Goal: Use online tool/utility: Use online tool/utility

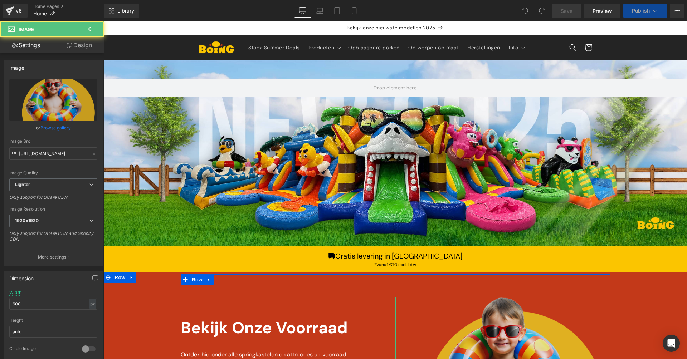
scroll to position [86, 0]
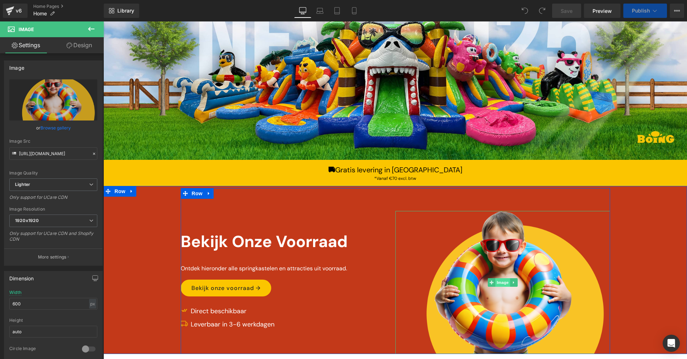
click at [501, 281] on span "Image" at bounding box center [502, 282] width 15 height 9
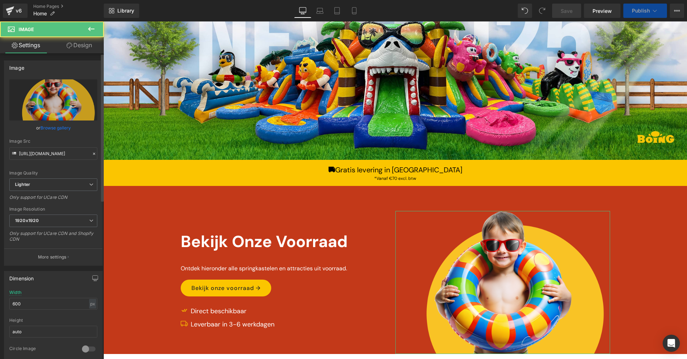
click at [60, 128] on link "Browse gallery" at bounding box center [55, 128] width 30 height 13
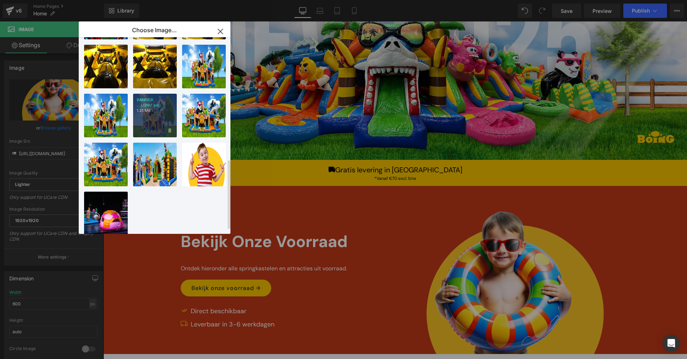
scroll to position [353, 0]
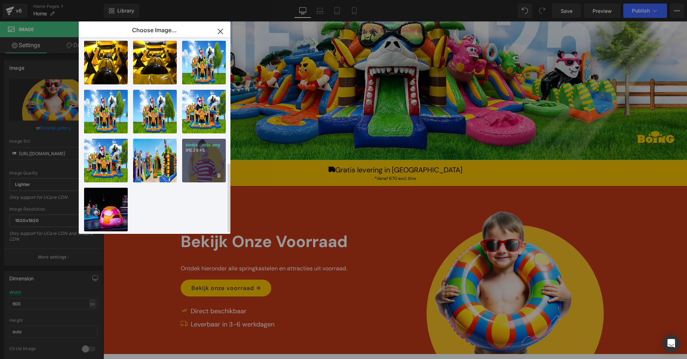
click at [209, 167] on div "kindje...ndje.png 910.28 KB" at bounding box center [204, 161] width 44 height 44
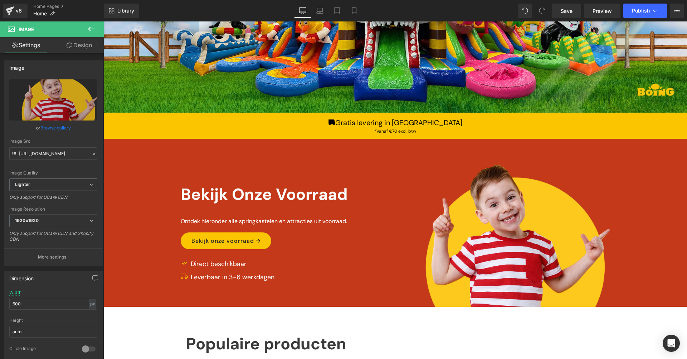
scroll to position [0, 0]
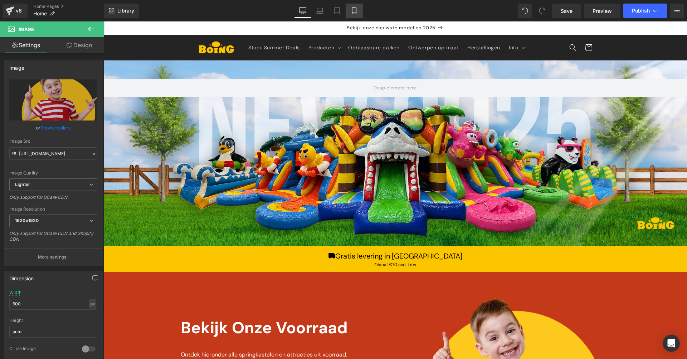
click at [359, 13] on link "Mobile" at bounding box center [354, 11] width 17 height 14
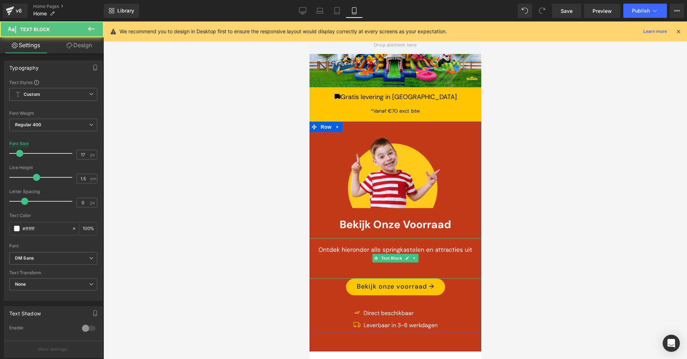
click at [424, 250] on p "Ontdek hieronder alle springkastelen en attracties uit voorraad." at bounding box center [395, 254] width 172 height 18
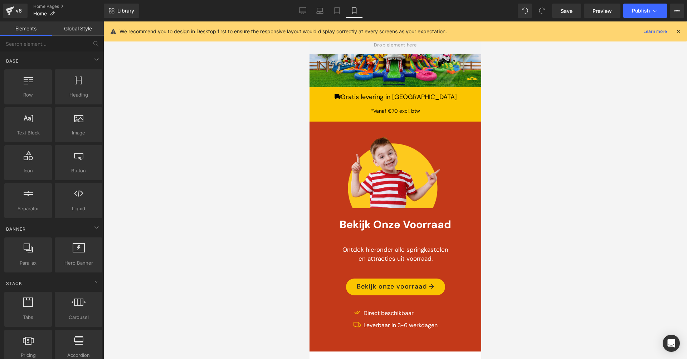
click at [543, 186] on div at bounding box center [395, 190] width 584 height 338
drag, startPoint x: 305, startPoint y: 10, endPoint x: 268, endPoint y: 18, distance: 38.5
click at [305, 10] on icon at bounding box center [302, 10] width 7 height 7
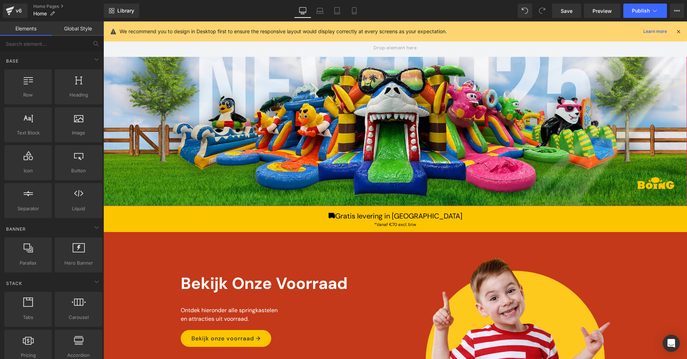
scroll to position [42, 0]
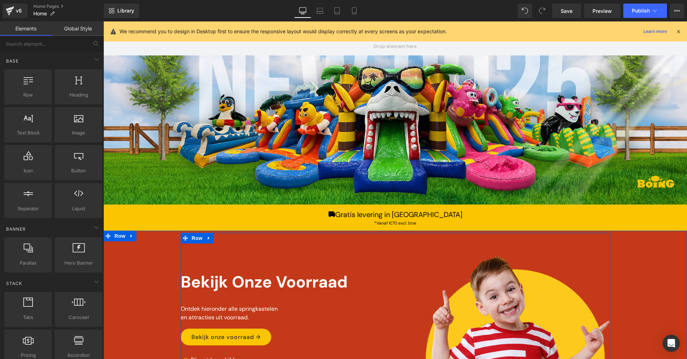
click at [103, 21] on div at bounding box center [103, 21] width 0 height 0
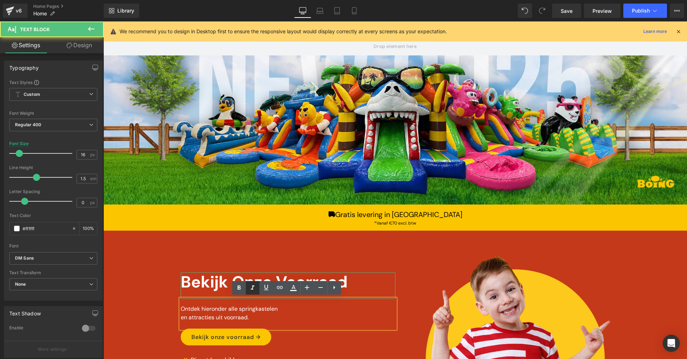
click at [246, 293] on link at bounding box center [253, 288] width 14 height 14
click at [211, 281] on div "Bekijk Onze Voorraad" at bounding box center [288, 286] width 215 height 26
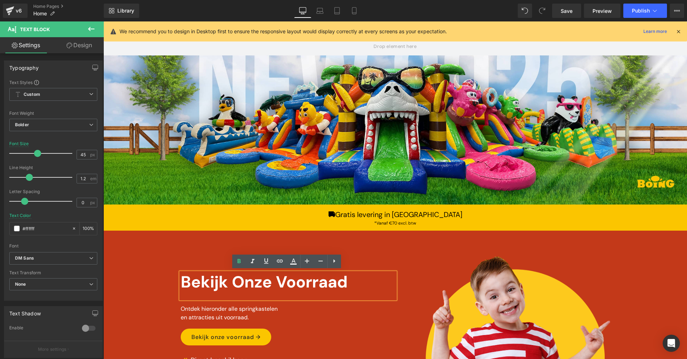
click at [234, 289] on div "Bekijk Onze Voorraad" at bounding box center [288, 286] width 215 height 26
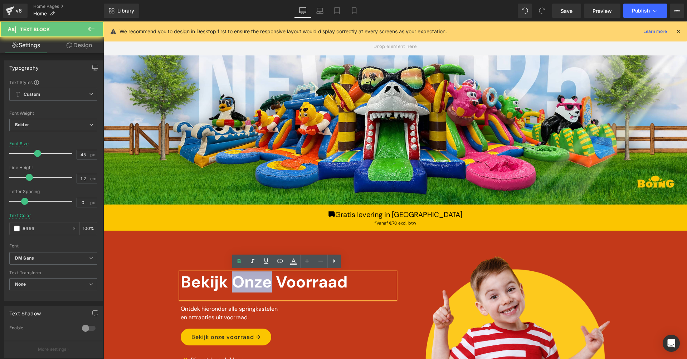
click at [234, 289] on div "Bekijk Onze Voorraad" at bounding box center [288, 286] width 215 height 26
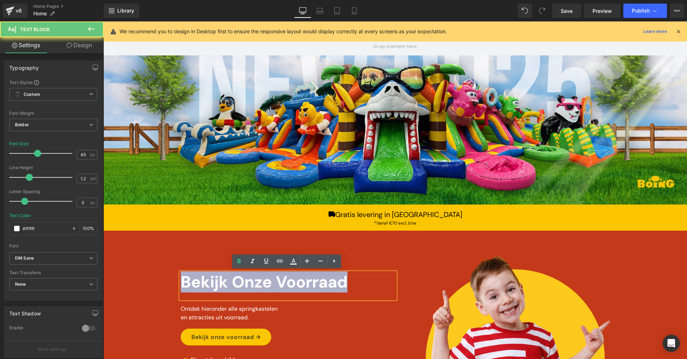
click at [234, 289] on div "Bekijk Onze Voorraad" at bounding box center [288, 286] width 215 height 26
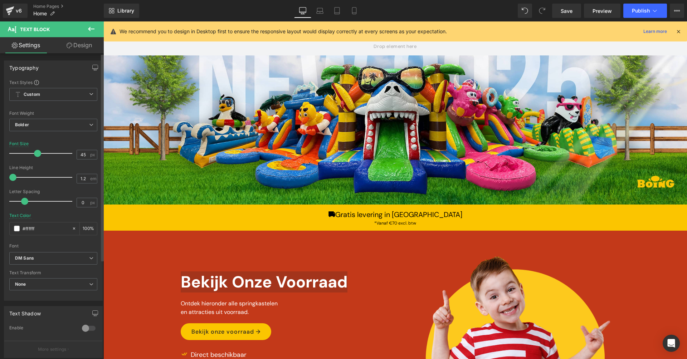
drag, startPoint x: 29, startPoint y: 177, endPoint x: 9, endPoint y: 194, distance: 25.9
click at [3, 195] on div "Typography Text Styles Custom Custom Setup Global Style Custom Setup Global Sty…" at bounding box center [53, 178] width 107 height 246
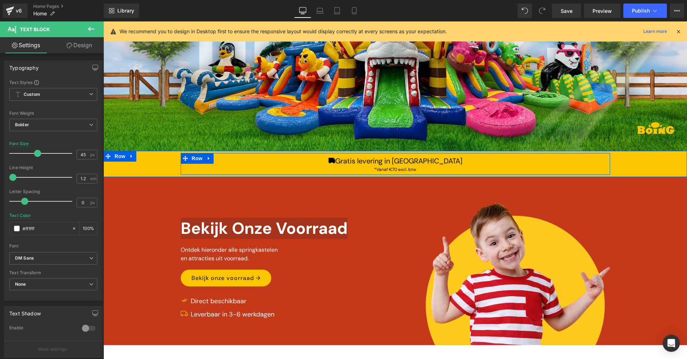
scroll to position [151, 0]
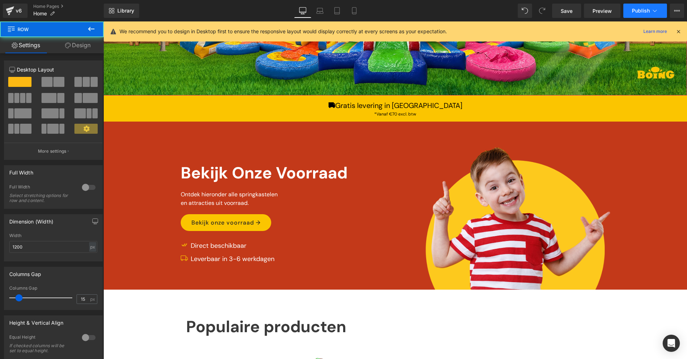
click at [646, 11] on span "Publish" at bounding box center [641, 11] width 18 height 6
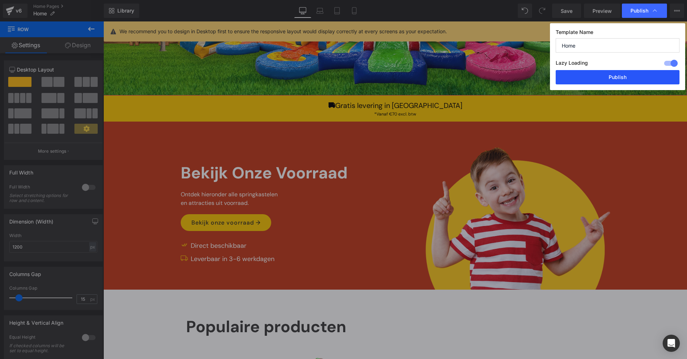
click at [627, 77] on button "Publish" at bounding box center [618, 77] width 124 height 14
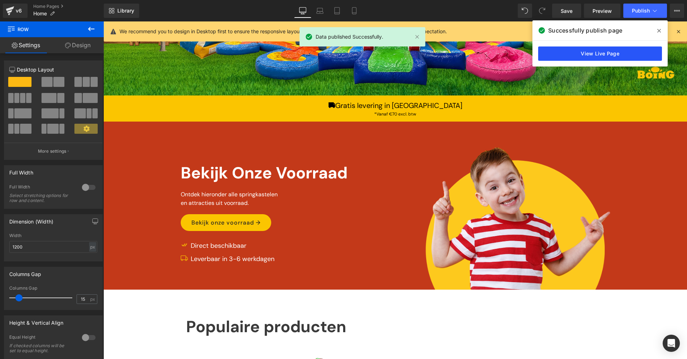
click at [609, 49] on link "View Live Page" at bounding box center [600, 54] width 124 height 14
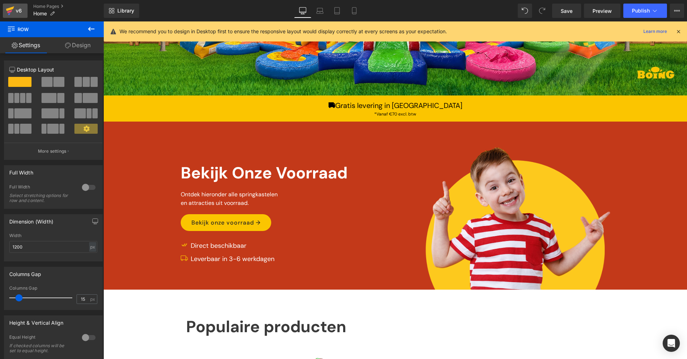
click at [5, 12] on link "v6" at bounding box center [15, 11] width 25 height 14
